Goal: Task Accomplishment & Management: Complete application form

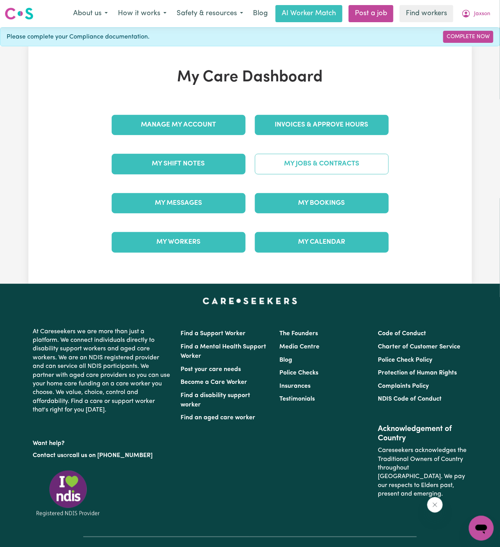
click at [379, 156] on link "My Jobs & Contracts" at bounding box center [322, 164] width 134 height 20
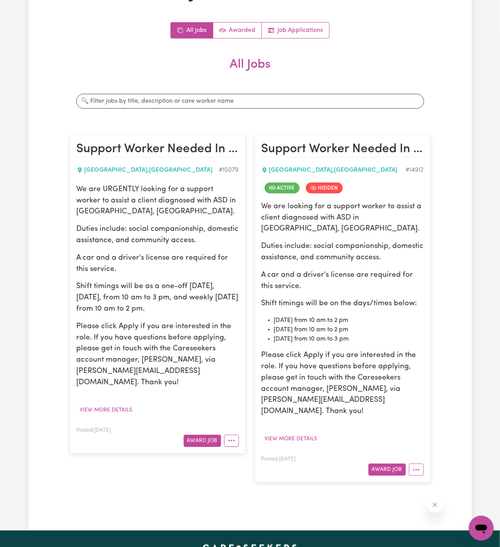
scroll to position [82, 0]
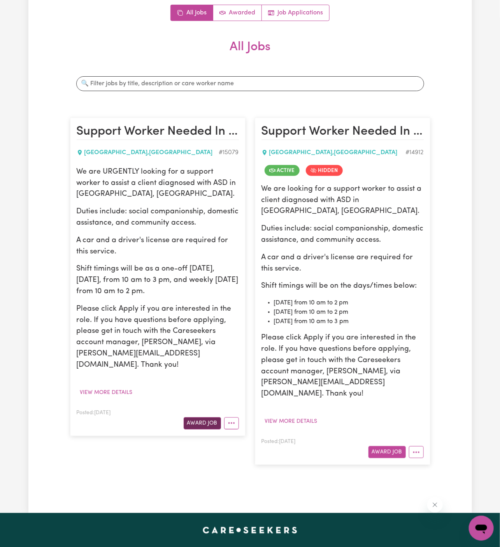
click at [202, 417] on button "Award Job" at bounding box center [202, 423] width 37 height 12
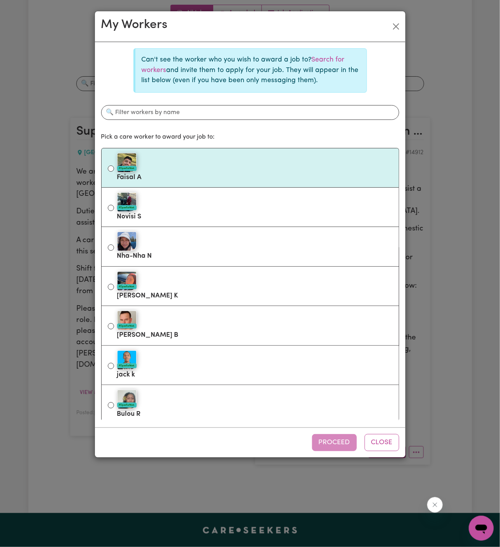
click at [267, 161] on div "#OpenForWork" at bounding box center [255, 162] width 276 height 19
click at [114, 165] on input "#OpenForWork [PERSON_NAME]" at bounding box center [111, 168] width 6 height 6
radio input "true"
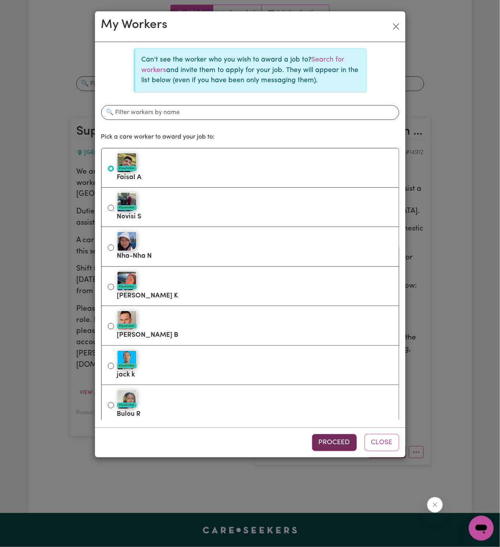
click at [339, 444] on button "Proceed" at bounding box center [334, 442] width 45 height 17
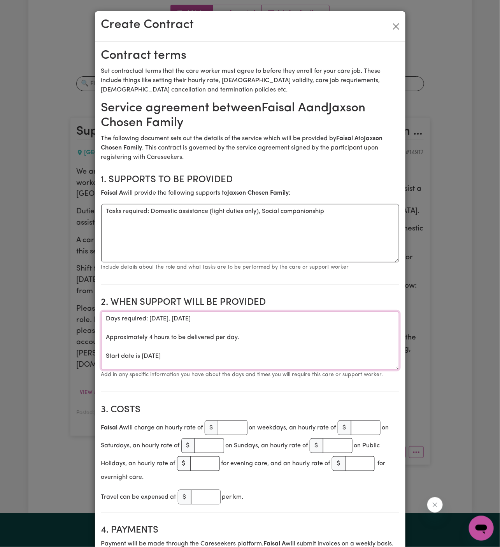
click at [173, 343] on textarea "Days required: [DATE], [DATE] Approximately 4 hours to be delivered per day. St…" at bounding box center [250, 340] width 298 height 58
drag, startPoint x: 107, startPoint y: 357, endPoint x: 103, endPoint y: 322, distance: 34.9
click at [103, 322] on textarea "Days required: [DATE], [DATE] Approximately 4 hours to be delivered per day. St…" at bounding box center [250, 340] width 298 height 58
click at [148, 321] on textarea "Start date is [DATE]" at bounding box center [250, 340] width 298 height 58
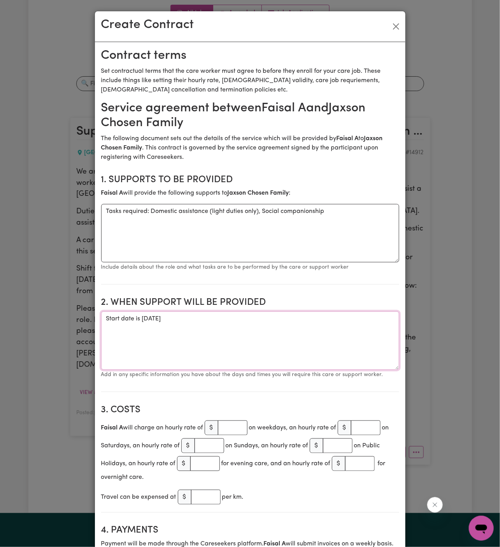
click at [170, 318] on textarea "Start date is [DATE]" at bounding box center [250, 340] width 298 height 58
click at [186, 319] on textarea "Start date is [DATE]" at bounding box center [250, 340] width 298 height 58
click at [246, 317] on textarea "Start date is [DATE]" at bounding box center [250, 340] width 298 height 58
type textarea "Start date is [DATE] from 10 am to 2 pm"
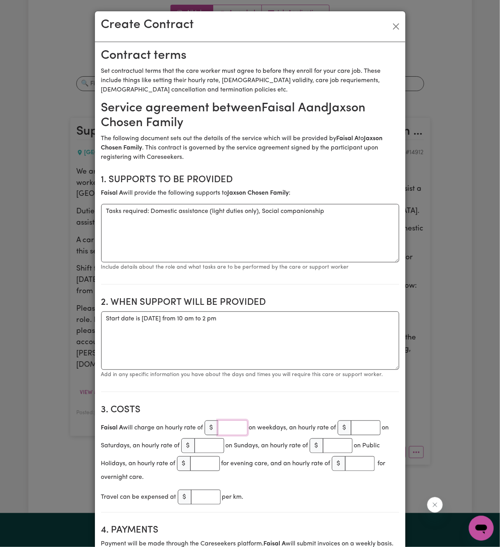
click at [229, 427] on input "number" at bounding box center [233, 427] width 30 height 15
type input "50"
click at [299, 412] on h2 "3. Costs" at bounding box center [250, 409] width 298 height 11
click at [283, 343] on textarea "Start date is [DATE] from 10 am to 2 pm" at bounding box center [250, 340] width 298 height 58
click at [275, 315] on textarea "Start date is [DATE] from 10 am to 2 pm" at bounding box center [250, 340] width 298 height 58
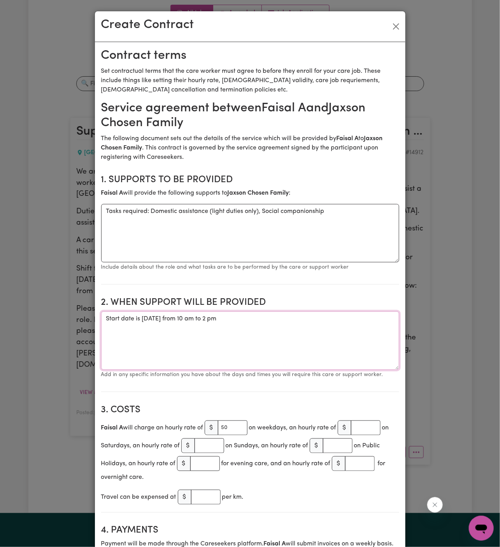
click at [164, 317] on textarea "Start date is [DATE] from 10 am to 2 pm" at bounding box center [250, 340] width 298 height 58
click at [370, 315] on textarea "Start date is [DATE] from 10 am to 2 pm" at bounding box center [250, 340] width 298 height 58
click at [375, 360] on textarea "Start date is [DATE] from 10 am to 2 pm Weekly [DATE] from 10 am to 2 pm" at bounding box center [250, 340] width 298 height 58
click at [217, 317] on textarea "Start date is [DATE] from 10 am to 2 pm Weekly [DATE] from 10 am to 2 pm" at bounding box center [250, 340] width 298 height 58
click at [256, 336] on textarea "Start date is [DATE], from 10 am to 2 pm Weekly [DATE] from 10 am to 2 pm" at bounding box center [250, 340] width 298 height 58
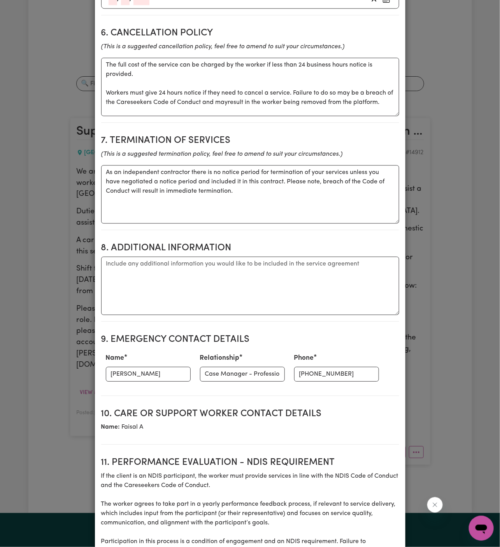
scroll to position [644, 0]
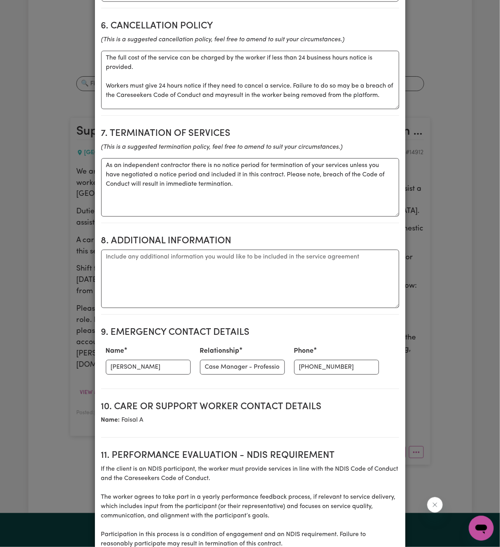
type textarea "Start date is [DATE], from 10 am to 2 pm Weekly [DATE] from 10 am to 2 pm"
click at [141, 357] on div "Name [PERSON_NAME]" at bounding box center [148, 360] width 94 height 34
click at [128, 257] on textarea "Additional information" at bounding box center [250, 279] width 298 height 58
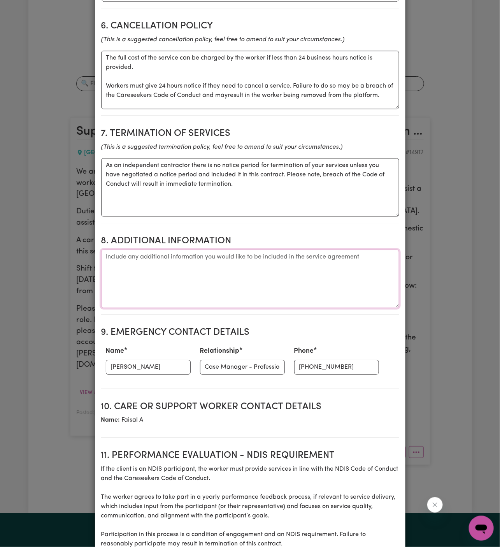
click at [128, 257] on textarea "Additional information" at bounding box center [250, 279] width 298 height 58
paste textarea "[GEOGRAPHIC_DATA], [GEOGRAPHIC_DATA]"
click at [155, 274] on textarea "[GEOGRAPHIC_DATA], [GEOGRAPHIC_DATA]" at bounding box center [250, 279] width 298 height 58
type textarea "[GEOGRAPHIC_DATA], [GEOGRAPHIC_DATA]"
click at [135, 362] on input "[PERSON_NAME]" at bounding box center [148, 367] width 85 height 15
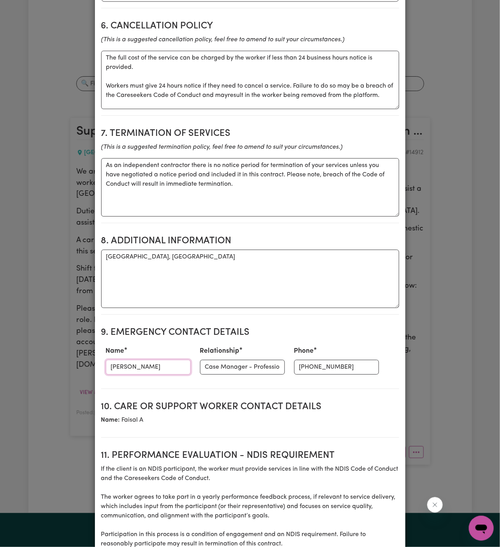
click at [135, 362] on input "[PERSON_NAME]" at bounding box center [148, 367] width 85 height 15
click at [145, 360] on input "[PERSON_NAME]" at bounding box center [148, 367] width 85 height 15
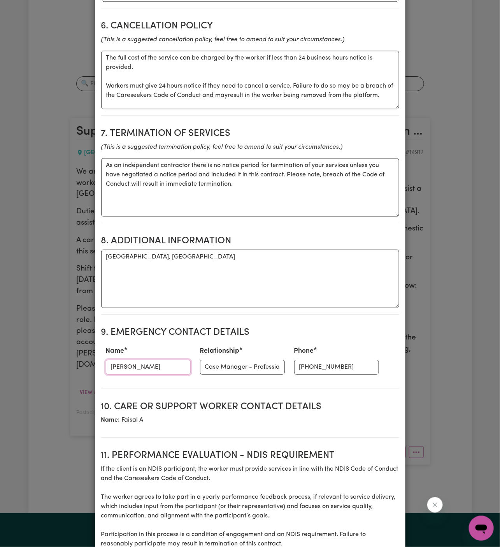
paste input "[PERSON_NAME] - Operations Manager [PHONE_NUMBER]"
drag, startPoint x: 136, startPoint y: 363, endPoint x: 355, endPoint y: 361, distance: 219.6
click at [355, 361] on div "Name [PERSON_NAME] - Operations Manager [PHONE_NUMBER] Relationship Case Manage…" at bounding box center [250, 360] width 298 height 34
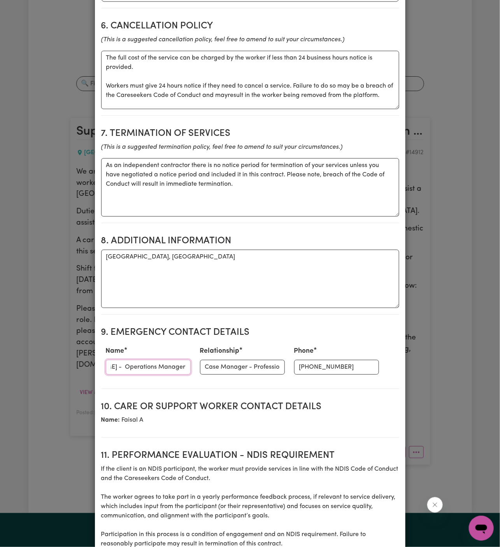
type input "[PERSON_NAME] - Operations Manager"
click at [303, 370] on input "[PHONE_NUMBER]" at bounding box center [336, 367] width 85 height 15
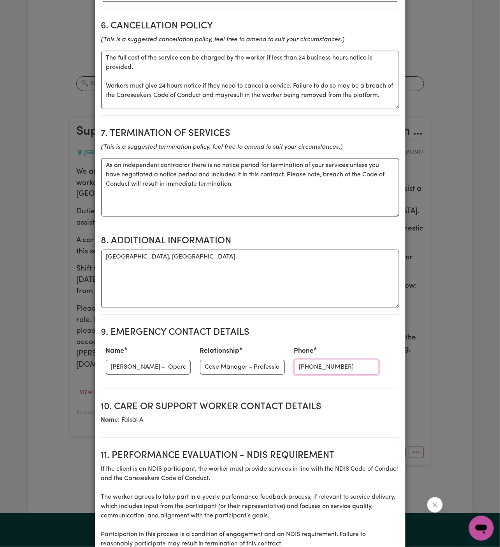
click at [303, 370] on input "[PHONE_NUMBER]" at bounding box center [336, 367] width 85 height 15
paste input "[PHONE_NUMBER]"
type input "[PHONE_NUMBER]"
drag, startPoint x: 158, startPoint y: 366, endPoint x: 311, endPoint y: 365, distance: 153.8
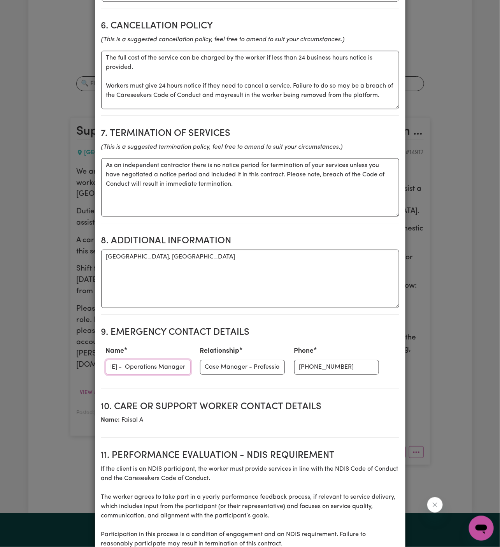
click at [311, 365] on div "Name [PERSON_NAME] - Operations Manager Relationship Case Manager - Professiona…" at bounding box center [250, 360] width 298 height 34
type input "[PERSON_NAME] -"
click at [226, 363] on input "Case Manager - Professionals In Care" at bounding box center [242, 367] width 85 height 15
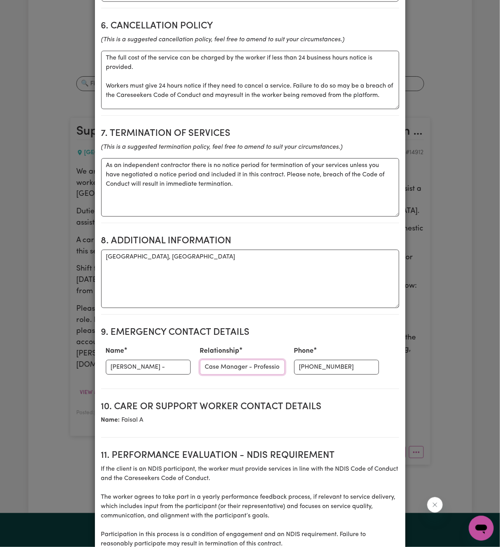
click at [226, 363] on input "Case Manager - Professionals In Care" at bounding box center [242, 367] width 85 height 15
paste input "Operations Manager"
type input "Operations Manager"
click at [165, 360] on input "[PERSON_NAME] -" at bounding box center [148, 367] width 85 height 15
type input "[PERSON_NAME]"
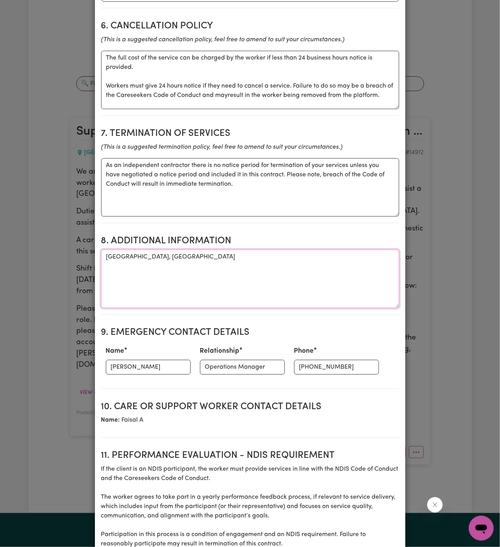
click at [227, 289] on textarea "[GEOGRAPHIC_DATA], [GEOGRAPHIC_DATA]" at bounding box center [250, 279] width 298 height 58
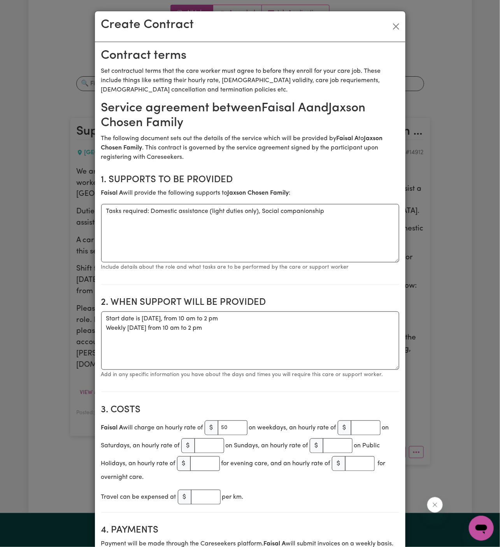
scroll to position [237, 0]
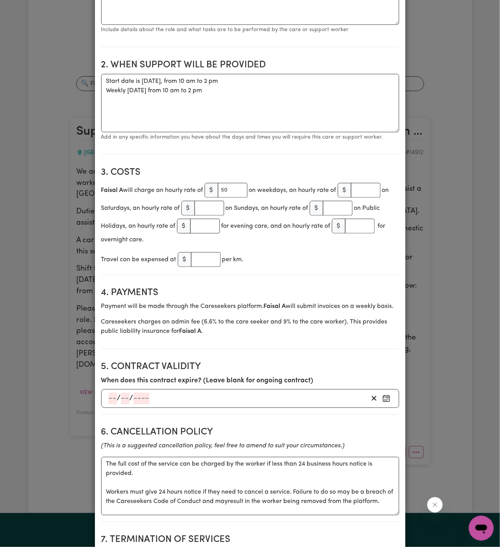
click at [304, 252] on div "Travel can be expensed at $ per km." at bounding box center [250, 260] width 298 height 18
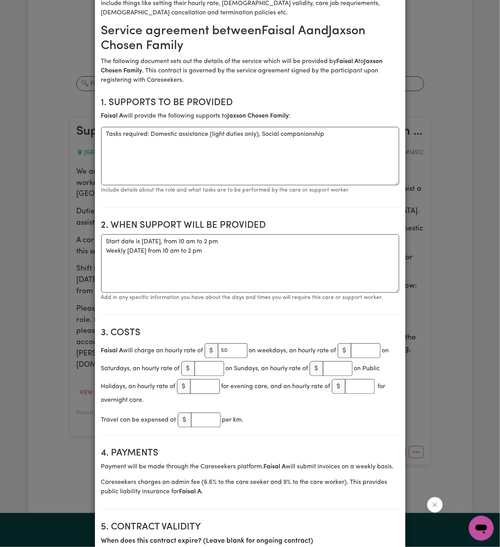
scroll to position [39, 0]
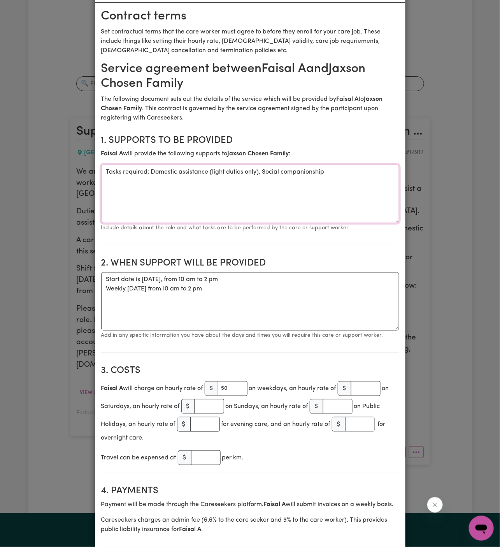
click at [279, 169] on textarea "Tasks required: Domestic assistance (light duties only), Social companionship" at bounding box center [250, 194] width 298 height 58
paste textarea "social companionship, domestic assistance, and community access."
type textarea "social companionship, domestic assistance, and community access."
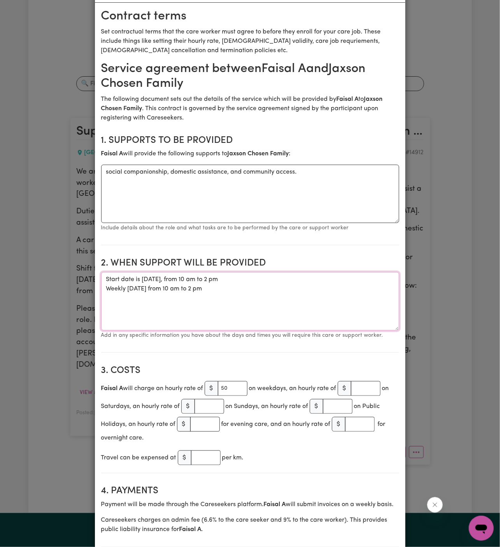
click at [235, 295] on textarea "Start date is [DATE], from 10 am to 2 pm Weekly [DATE] from 10 am to 2 pm" at bounding box center [250, 301] width 298 height 58
click at [236, 295] on textarea "Start date is [DATE], from 10 am to 2 pm Weekly [DATE] from 10 am to 2 pm" at bounding box center [250, 301] width 298 height 58
click at [141, 287] on textarea "Start date is [DATE], from 10 am to 2 pm Weekly [DATE] from 10 am to 2 pm" at bounding box center [250, 301] width 298 height 58
click at [227, 306] on textarea "Start date is [DATE], from 10 am to 2 pm Weekly [DATE] from 10 am to 2 pm" at bounding box center [250, 301] width 298 height 58
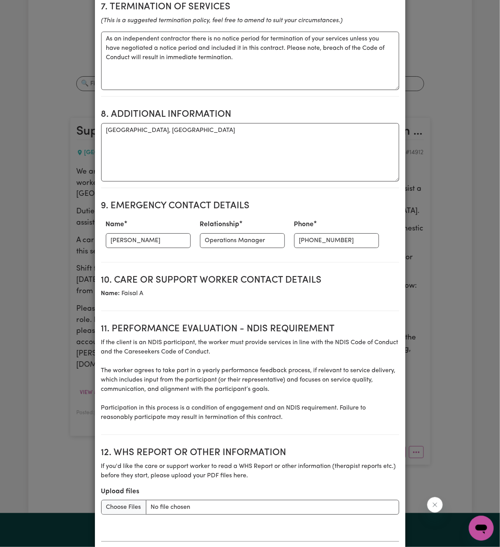
scroll to position [773, 0]
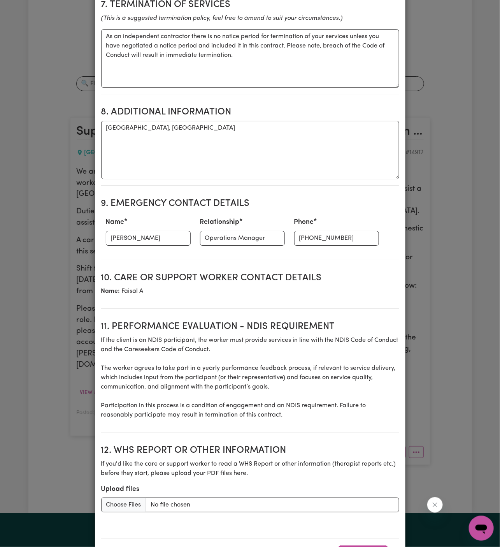
type textarea "Start date is [DATE], from 10 am to 2 pm Weekly [DATE] from 10 am to 2 pm"
click at [302, 287] on p "Name: [PERSON_NAME]" at bounding box center [250, 291] width 298 height 9
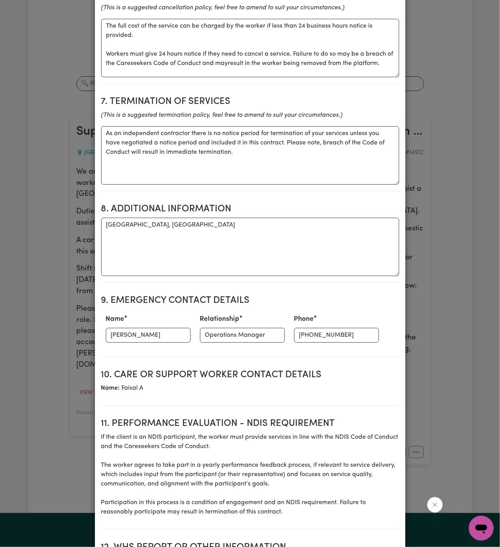
scroll to position [809, 0]
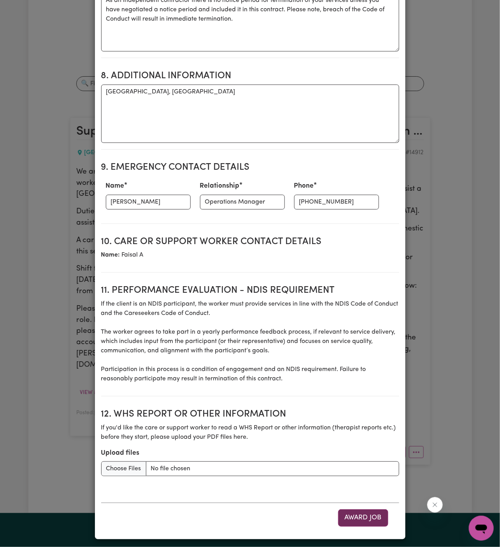
click at [366, 516] on button "Award Job" at bounding box center [363, 517] width 50 height 17
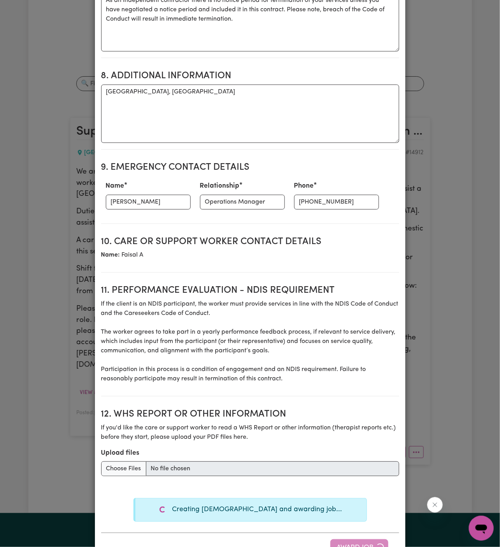
type textarea "Tasks required: Domestic assistance (light duties only), Social companionship"
type textarea "Days required: [DATE], [DATE] Approximately 4 hours to be delivered per day. St…"
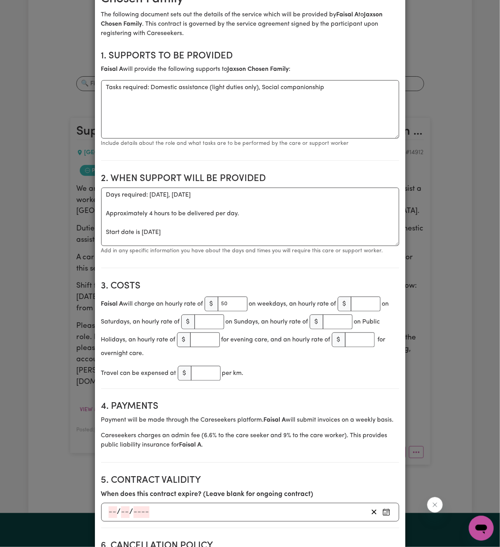
scroll to position [0, 0]
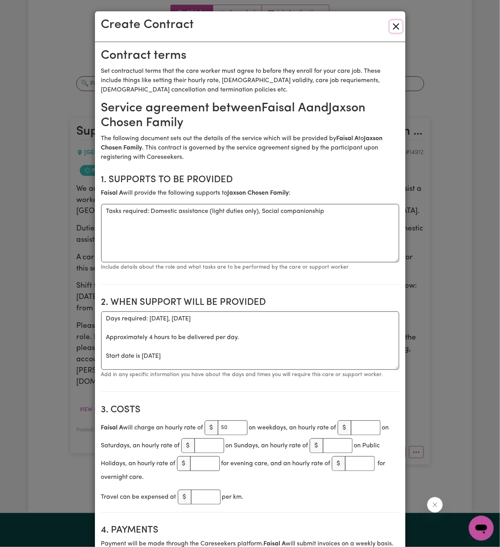
click at [399, 29] on button "Close" at bounding box center [396, 26] width 12 height 12
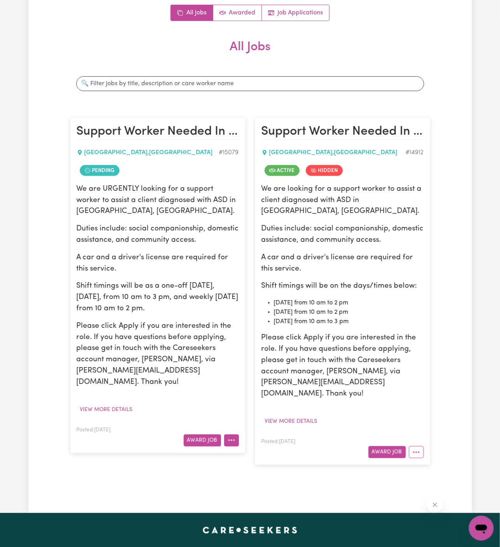
click at [235, 436] on icon "More options" at bounding box center [232, 440] width 8 height 8
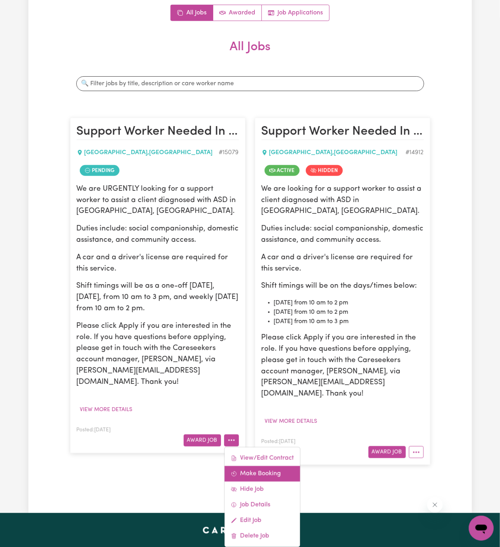
click at [270, 466] on link "Make Booking" at bounding box center [263, 474] width 76 height 16
select select "pm"
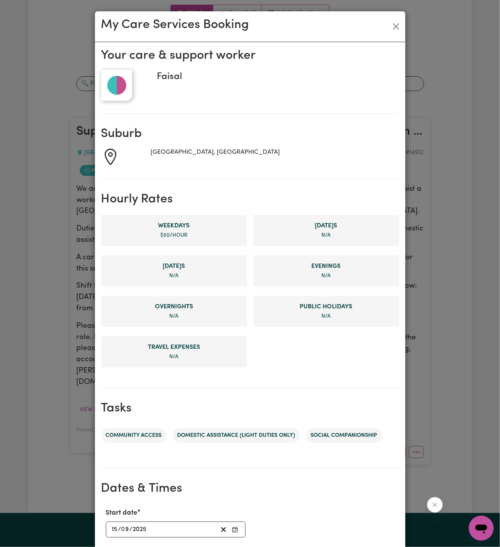
scroll to position [148, 0]
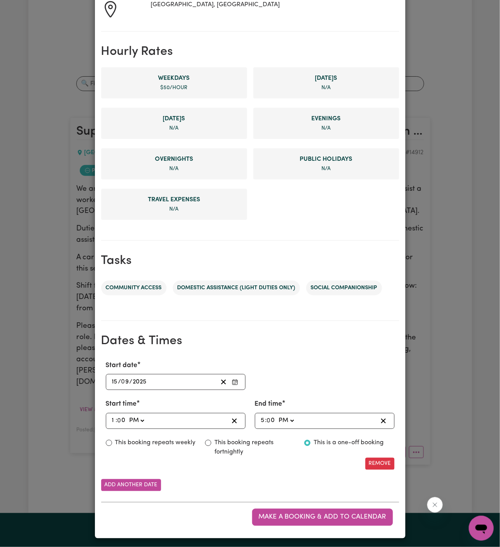
click at [115, 416] on input "1" at bounding box center [114, 421] width 4 height 11
type input "22:00"
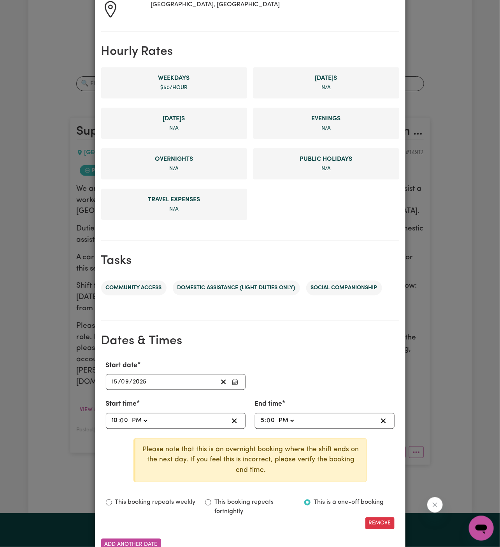
type input "10"
click at [146, 421] on select "AM PM" at bounding box center [139, 421] width 18 height 11
select select "am"
click at [130, 416] on select "AM PM" at bounding box center [139, 421] width 18 height 11
type input "10:00"
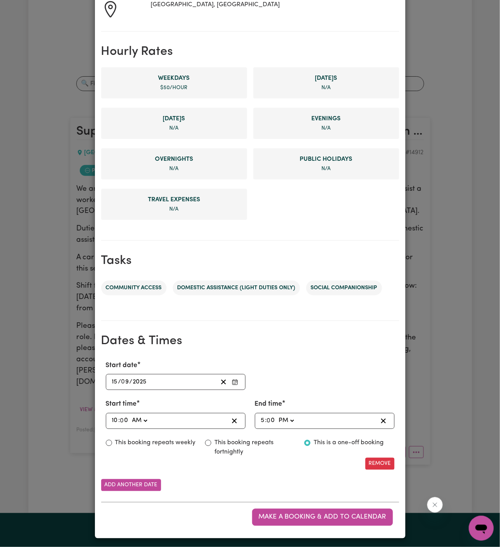
click at [259, 419] on div "17:00 5 : 0 0 AM PM" at bounding box center [325, 421] width 140 height 16
click at [264, 419] on input "5" at bounding box center [263, 421] width 5 height 11
type input "14:00"
type input "2"
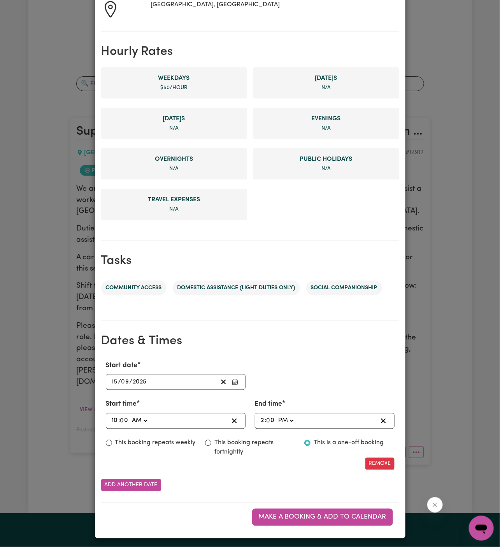
click at [284, 423] on select "AM PM" at bounding box center [286, 421] width 18 height 11
click at [277, 416] on select "AM PM" at bounding box center [286, 421] width 18 height 11
click at [162, 438] on label "This booking repeats weekly" at bounding box center [155, 442] width 81 height 9
click at [112, 440] on input "This booking repeats weekly" at bounding box center [109, 443] width 6 height 6
radio input "true"
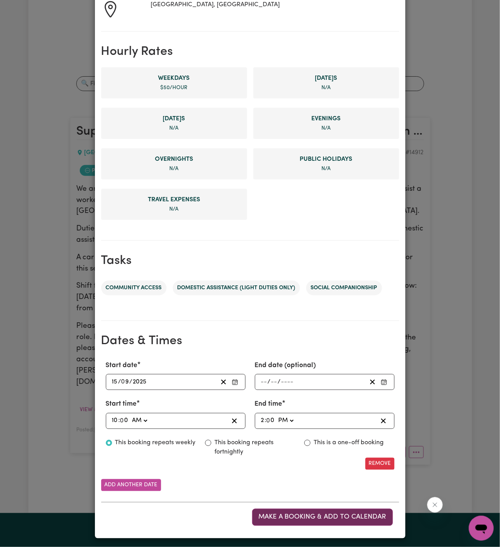
click at [315, 519] on button "Make a booking & add to calendar" at bounding box center [322, 517] width 141 height 17
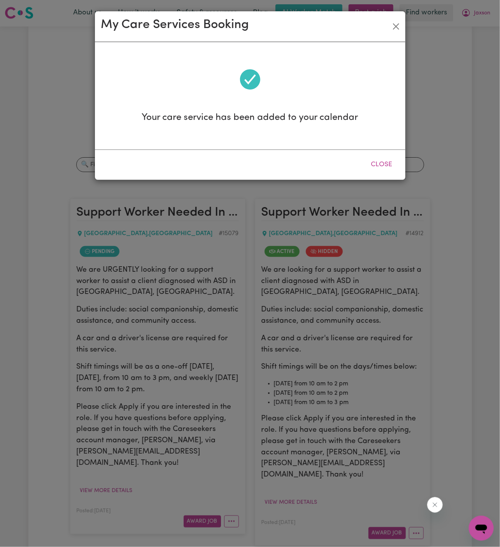
scroll to position [0, 0]
click at [386, 162] on button "Close" at bounding box center [382, 164] width 35 height 17
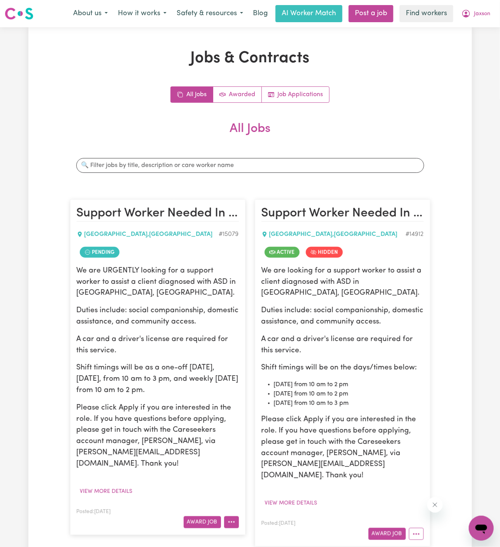
click at [233, 516] on button "More options" at bounding box center [231, 522] width 15 height 12
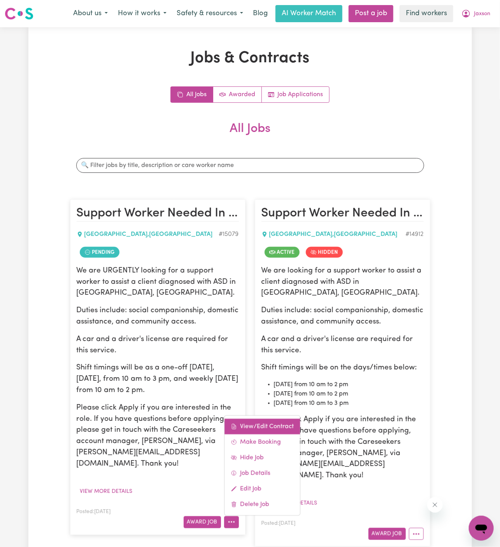
click at [266, 418] on link "View/Edit Contract" at bounding box center [263, 426] width 76 height 16
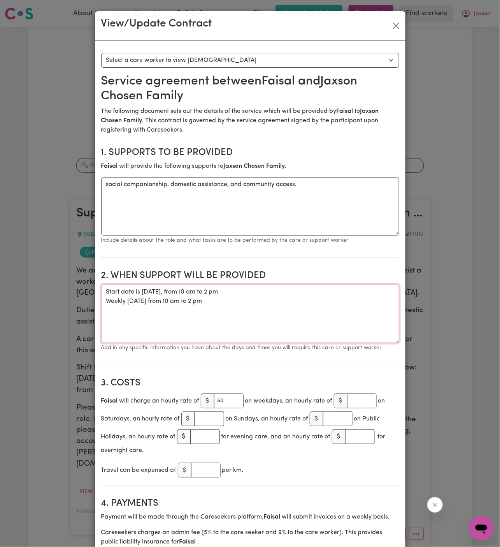
drag, startPoint x: 228, startPoint y: 305, endPoint x: 100, endPoint y: 287, distance: 129.3
click at [392, 26] on button "Close" at bounding box center [396, 25] width 12 height 12
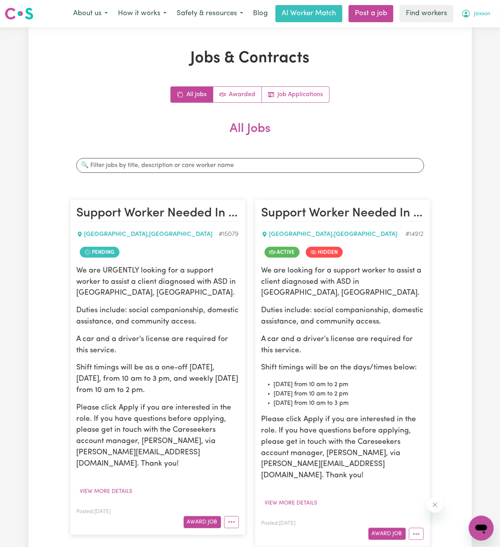
click at [484, 12] on span "Jaxson" at bounding box center [482, 14] width 16 height 9
click at [480, 45] on link "Logout" at bounding box center [465, 44] width 62 height 15
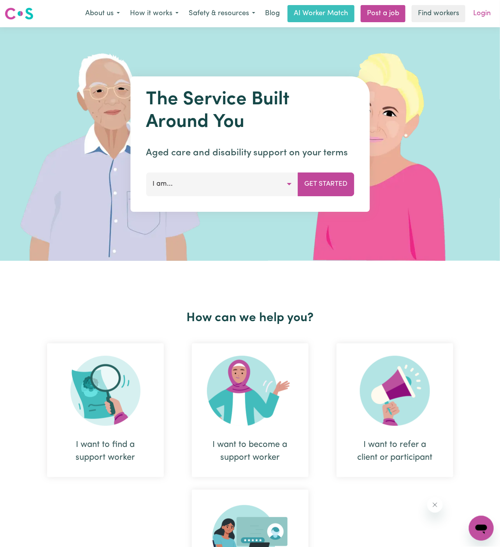
click at [485, 17] on link "Login" at bounding box center [482, 13] width 27 height 17
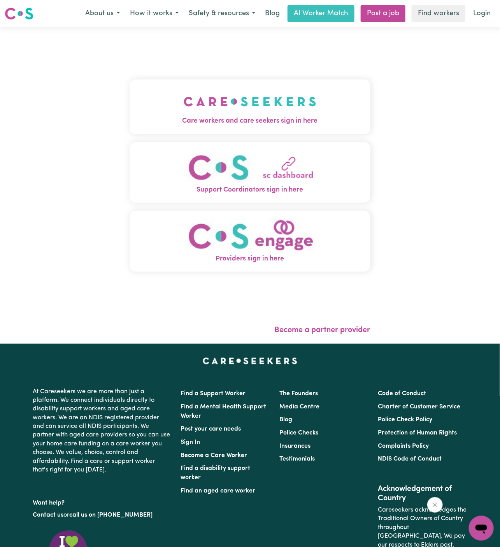
click at [297, 79] on div "Care workers and care seekers sign in here Support Coordinators sign in here Pr…" at bounding box center [250, 180] width 241 height 274
click at [283, 104] on img "Care workers and care seekers sign in here" at bounding box center [250, 101] width 133 height 29
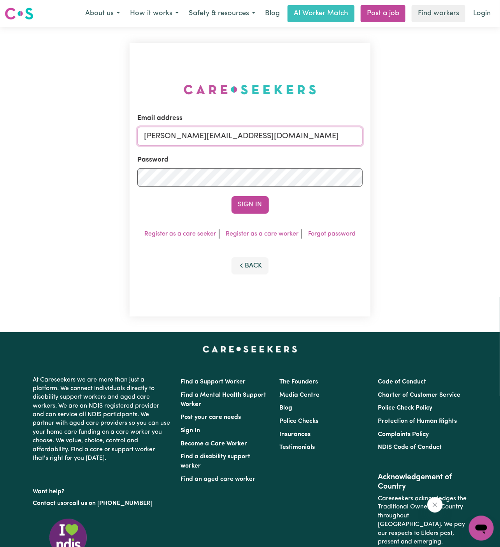
click at [305, 137] on input "[PERSON_NAME][EMAIL_ADDRESS][DOMAIN_NAME]" at bounding box center [249, 136] width 225 height 19
drag, startPoint x: 186, startPoint y: 137, endPoint x: 481, endPoint y: 158, distance: 295.8
click at [481, 158] on div "Email address [EMAIL_ADDRESS][DOMAIN_NAME] Password Sign In Register as a care …" at bounding box center [250, 179] width 500 height 305
type input "[EMAIL_ADDRESS][DOMAIN_NAME]"
click at [232, 196] on button "Sign In" at bounding box center [250, 204] width 37 height 17
